Goal: Check status

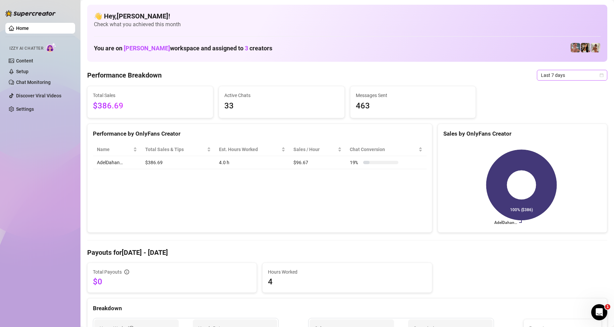
click at [561, 74] on span "Last 7 days" at bounding box center [572, 75] width 62 height 10
click at [551, 90] on div "Last 24 hours" at bounding box center [567, 88] width 60 height 7
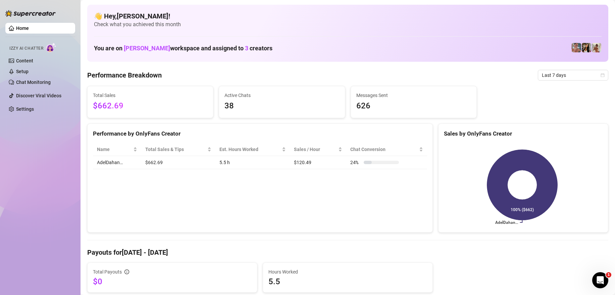
click at [549, 72] on span "Last 7 days" at bounding box center [573, 75] width 62 height 10
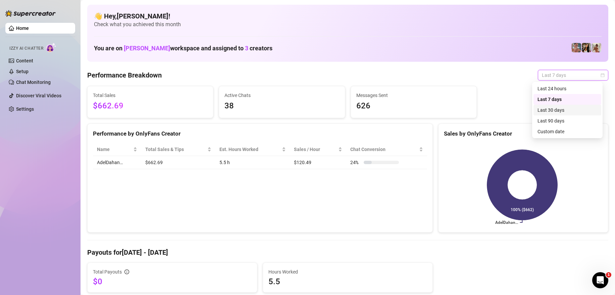
click at [559, 109] on div "Last 30 days" at bounding box center [567, 109] width 60 height 7
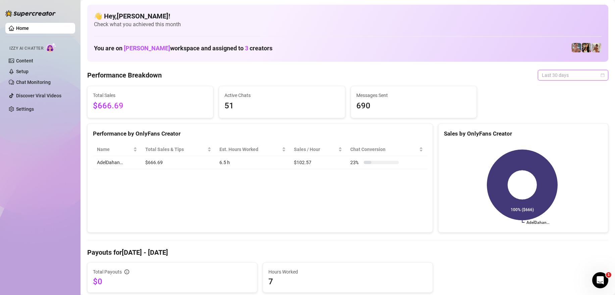
click at [544, 74] on span "Last 30 days" at bounding box center [573, 75] width 62 height 10
click at [547, 109] on div "Last 30 days" at bounding box center [567, 109] width 60 height 7
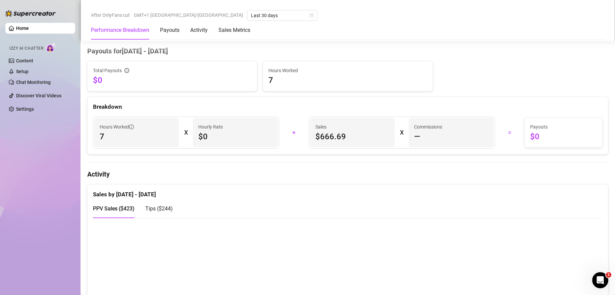
scroll to position [268, 0]
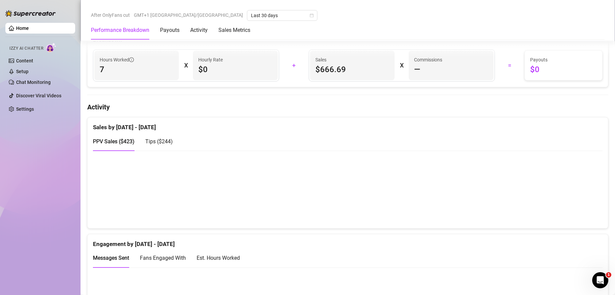
click at [151, 142] on span "Tips ( $244 )" at bounding box center [159, 141] width 28 height 6
click at [119, 140] on span "PPV Sales ( $423 )" at bounding box center [114, 141] width 42 height 6
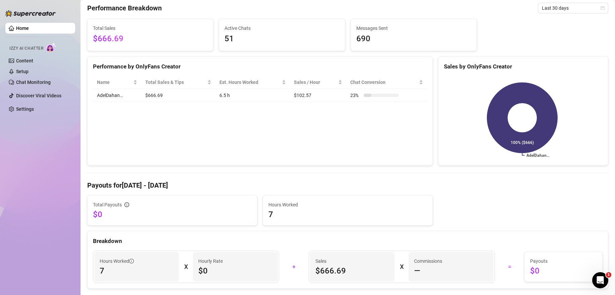
scroll to position [0, 0]
